Goal: Check status: Check status

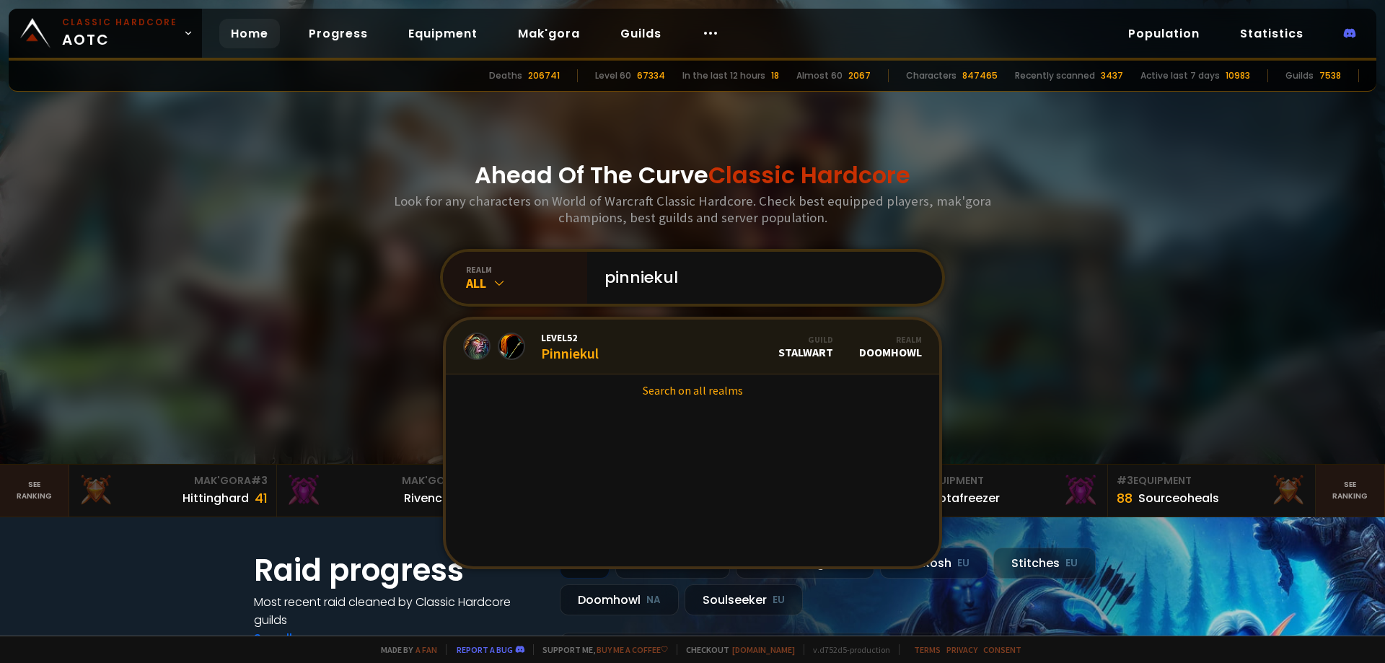
type input "pinniekul"
click at [634, 353] on link "Level 52 Pinniekul Guild Stalwart Realm Doomhowl" at bounding box center [693, 347] width 494 height 55
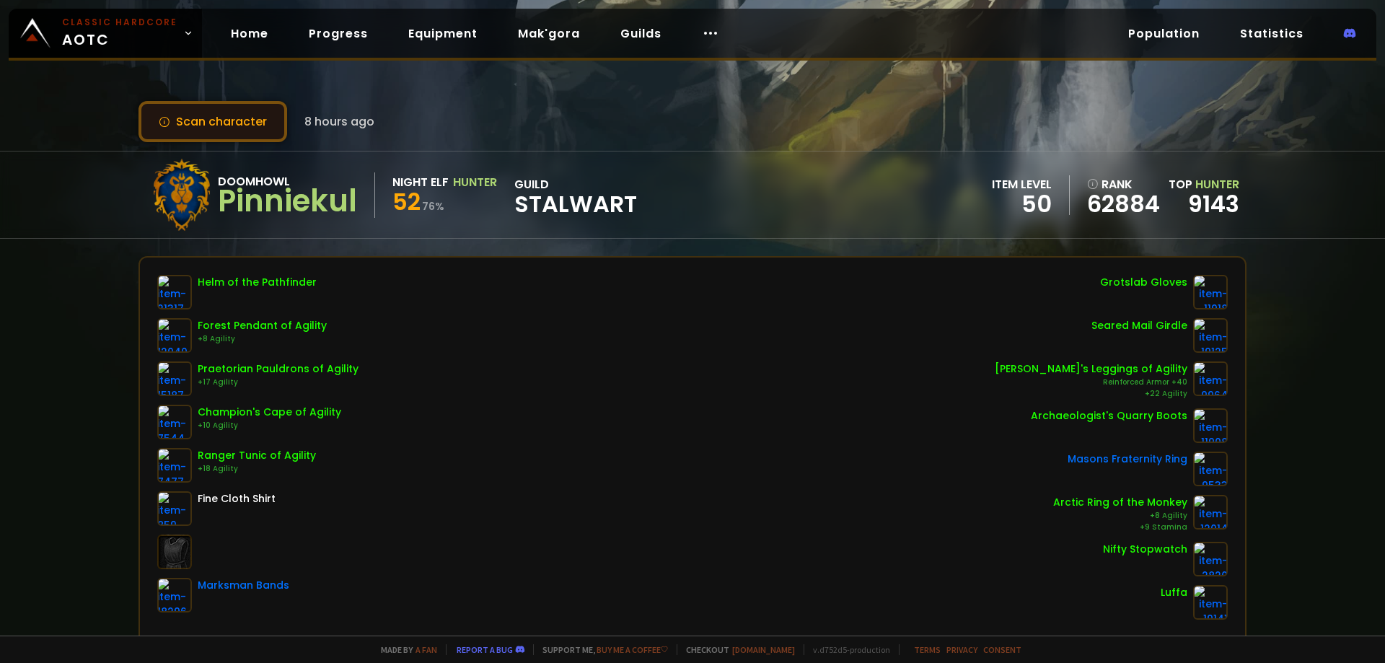
click at [183, 110] on button "Scan character" at bounding box center [213, 121] width 149 height 41
